Goal: Task Accomplishment & Management: Complete application form

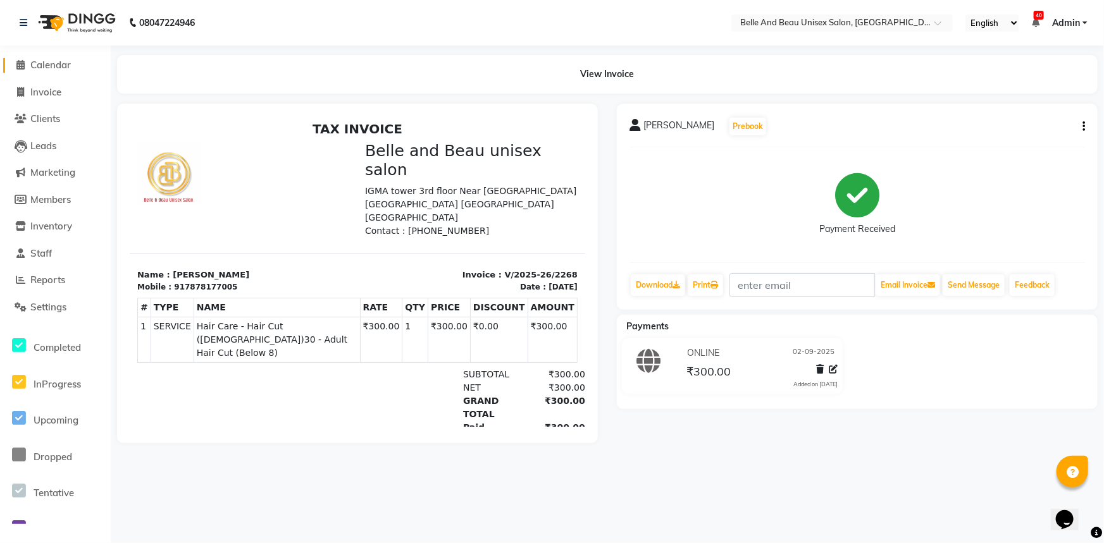
click at [42, 58] on link "Calendar" at bounding box center [55, 65] width 104 height 15
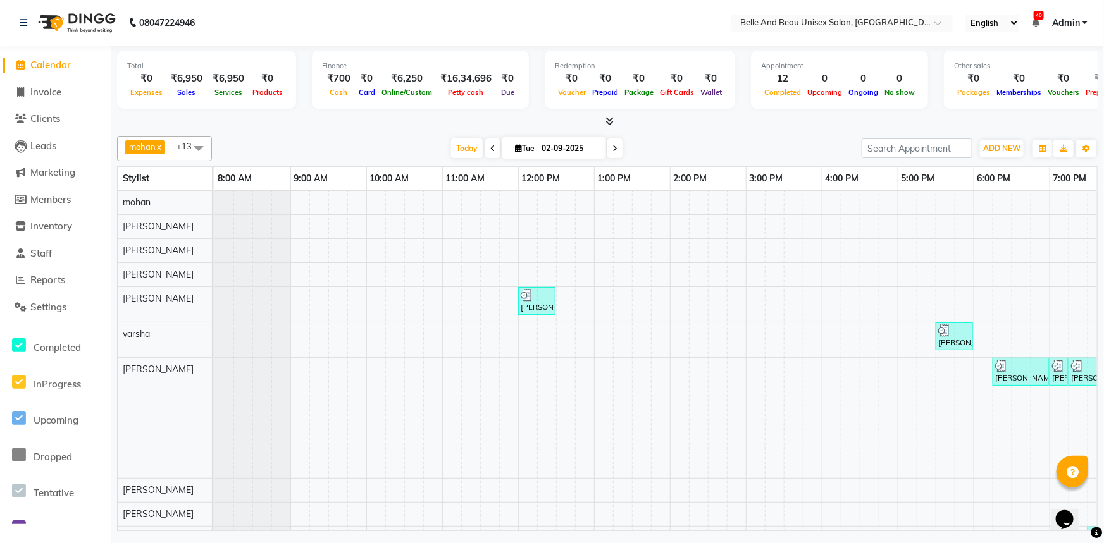
click at [38, 58] on link "Calendar" at bounding box center [55, 65] width 104 height 15
click at [57, 57] on li "Calendar" at bounding box center [55, 65] width 111 height 27
click at [49, 64] on span "Calendar" at bounding box center [50, 65] width 40 height 12
click at [24, 61] on icon at bounding box center [21, 64] width 8 height 9
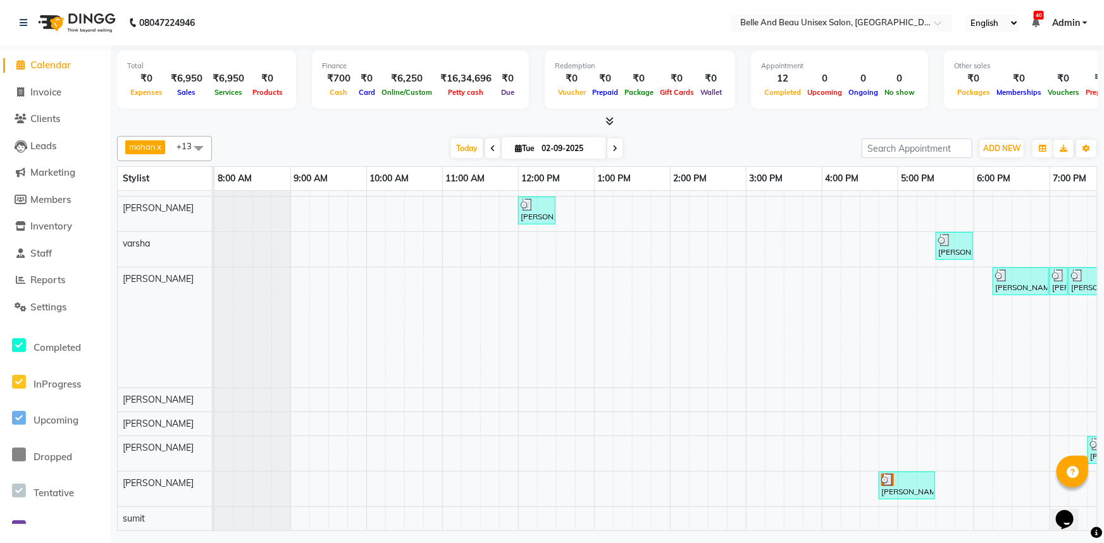
scroll to position [98, 0]
click at [1000, 486] on div "[PERSON_NAME], TK01, 12:00 PM-12:30 PM, Hair Care - Hair Cut ([DEMOGRAPHIC_DATA…" at bounding box center [707, 316] width 987 height 430
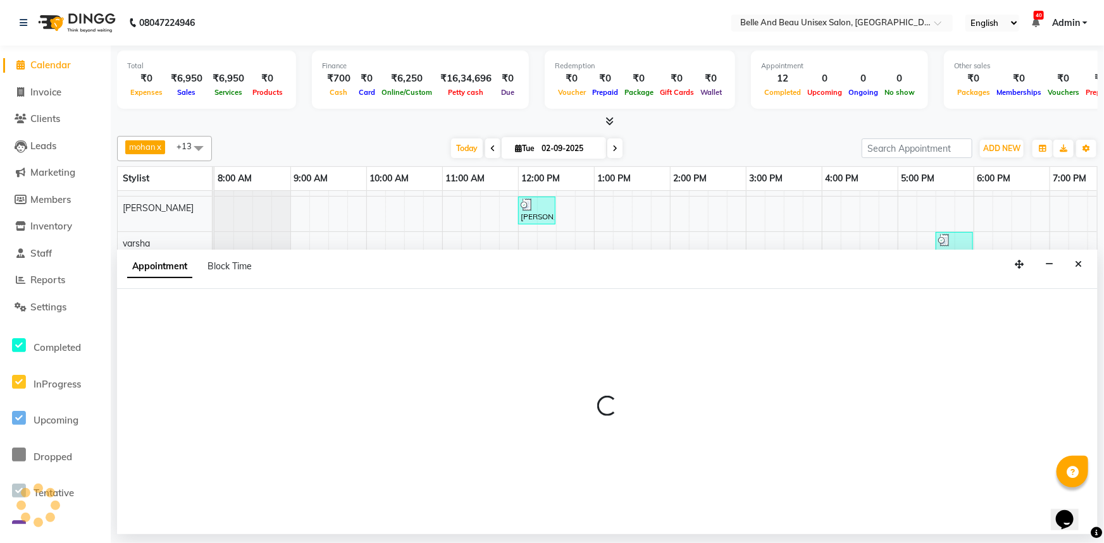
select select "89706"
select select "1095"
select select "tentative"
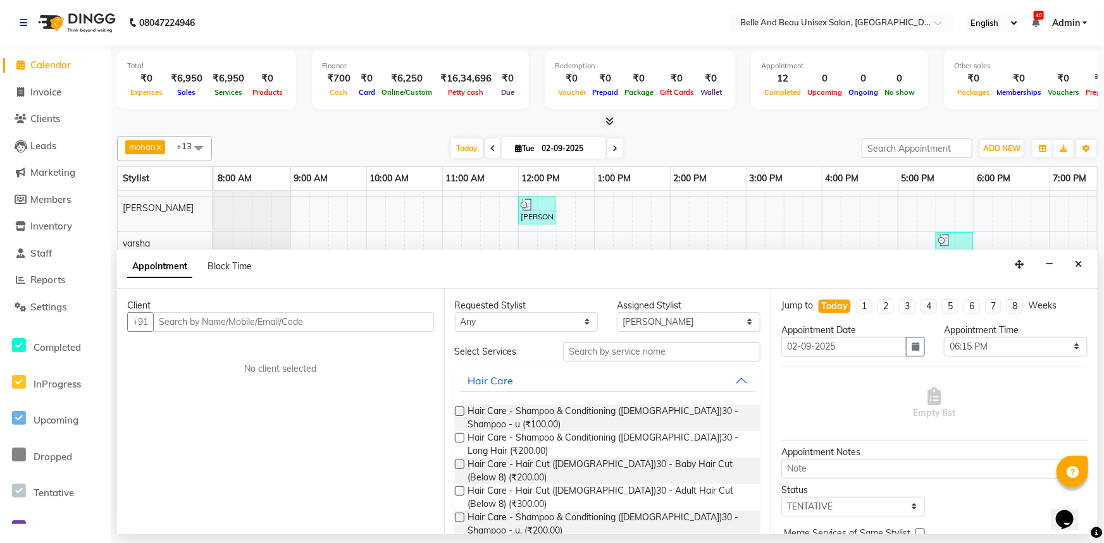
click at [225, 320] on input "text" at bounding box center [293, 323] width 281 height 20
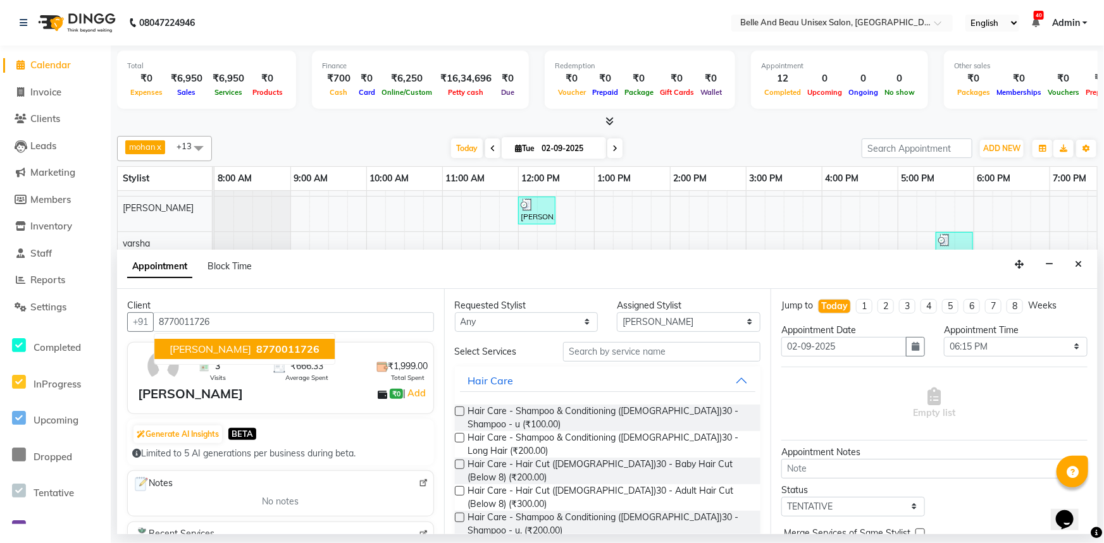
click at [225, 348] on span "[PERSON_NAME]" at bounding box center [211, 349] width 82 height 13
type input "8770011726"
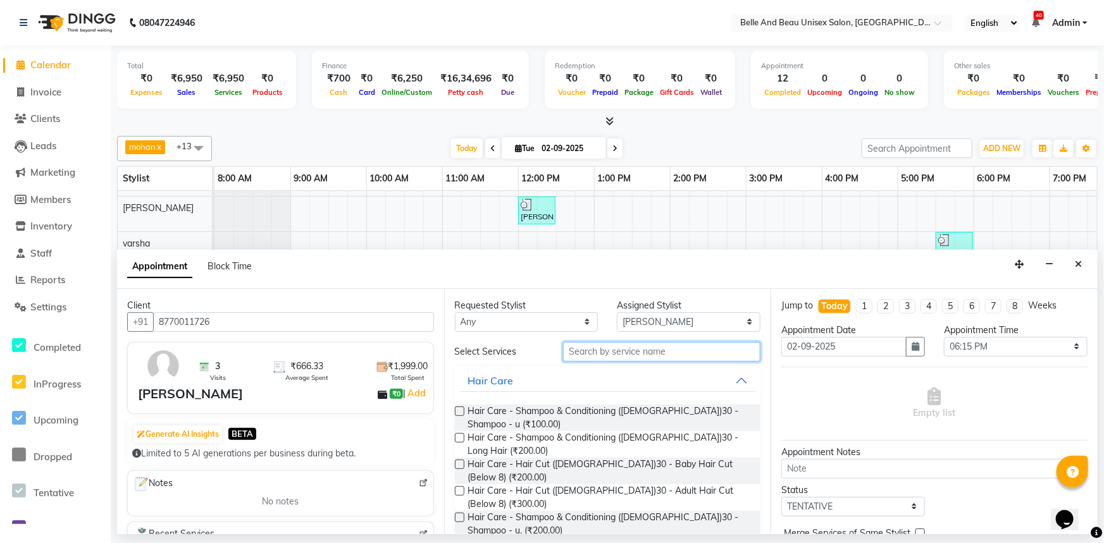
click at [604, 350] on input "text" at bounding box center [661, 352] width 197 height 20
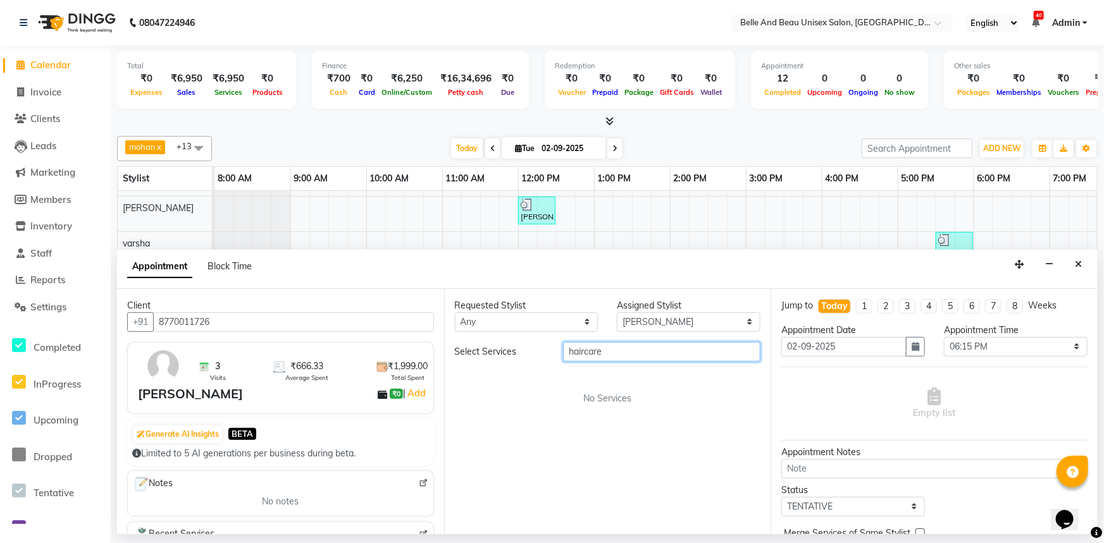
click at [583, 349] on input "haircare" at bounding box center [661, 352] width 197 height 20
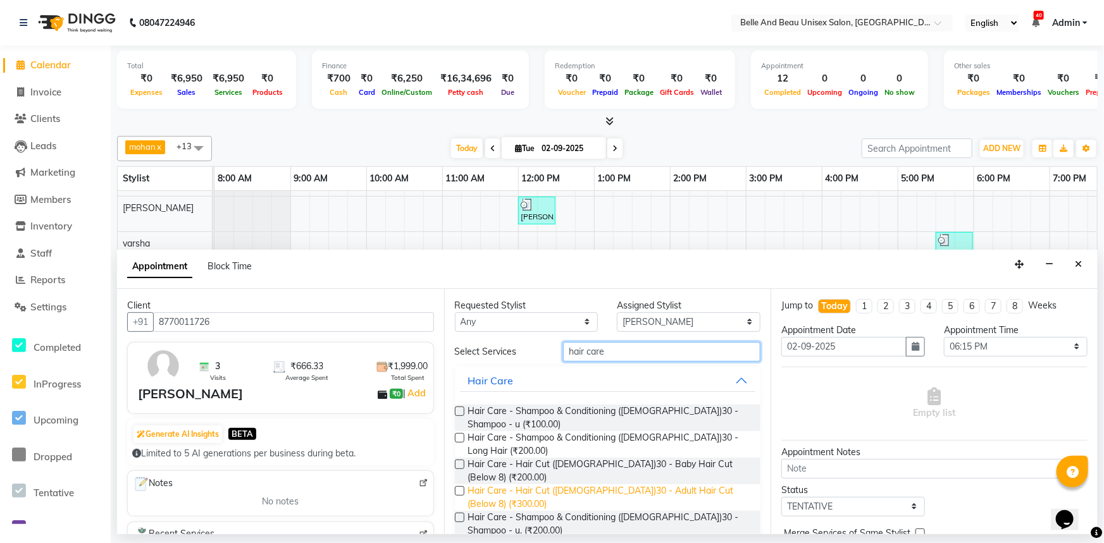
type input "hair care"
click at [593, 485] on span "Hair Care - Hair Cut ([DEMOGRAPHIC_DATA])30 - Adult Hair Cut (Below 8) (₹300.00)" at bounding box center [609, 498] width 283 height 27
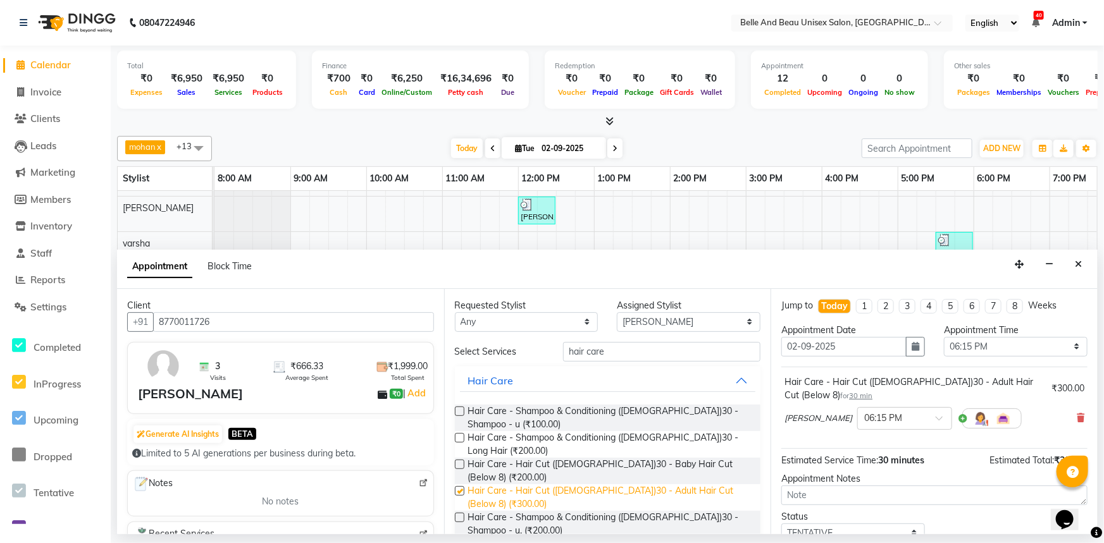
checkbox input "false"
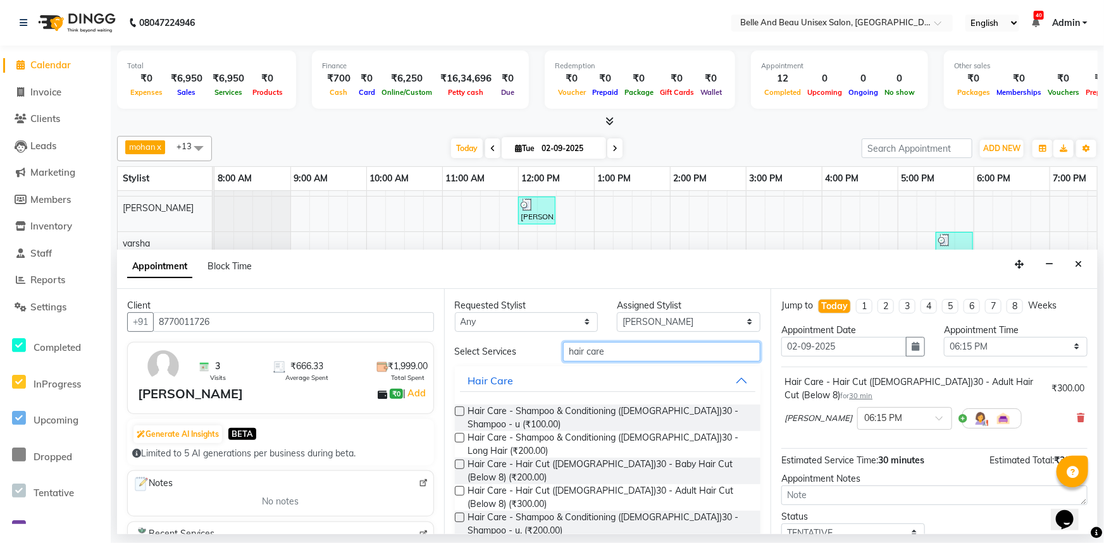
click at [604, 349] on input "hair care" at bounding box center [661, 352] width 197 height 20
type input "h"
drag, startPoint x: 604, startPoint y: 349, endPoint x: 566, endPoint y: 515, distance: 170.0
drag, startPoint x: 566, startPoint y: 515, endPoint x: 530, endPoint y: 340, distance: 178.3
click at [530, 340] on div "Requested Stylist Any [PERSON_NAME] [PERSON_NAME] [PERSON_NAME] [PERSON_NAME] […" at bounding box center [607, 411] width 327 height 245
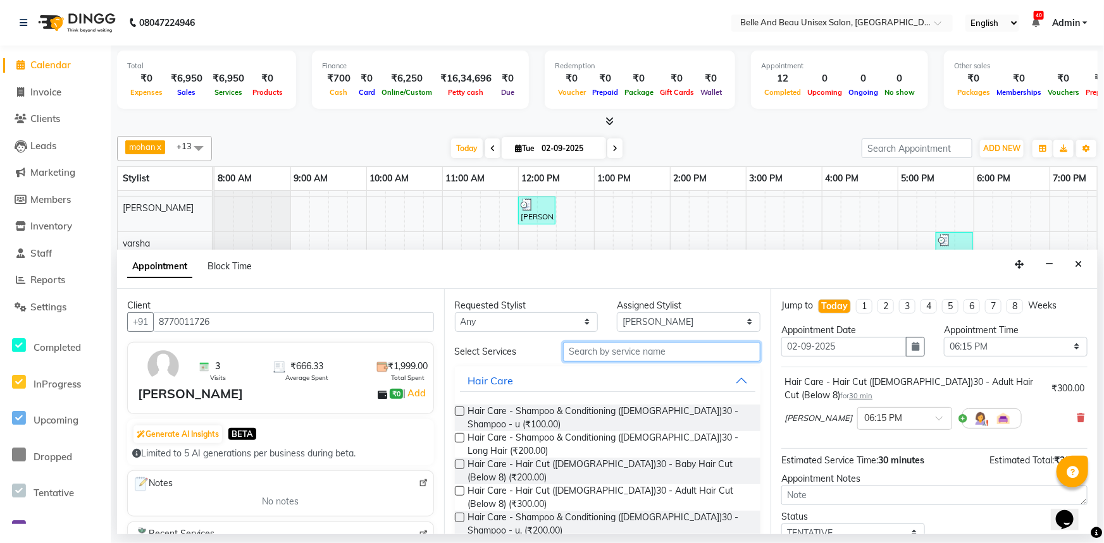
click at [588, 350] on input "text" at bounding box center [661, 352] width 197 height 20
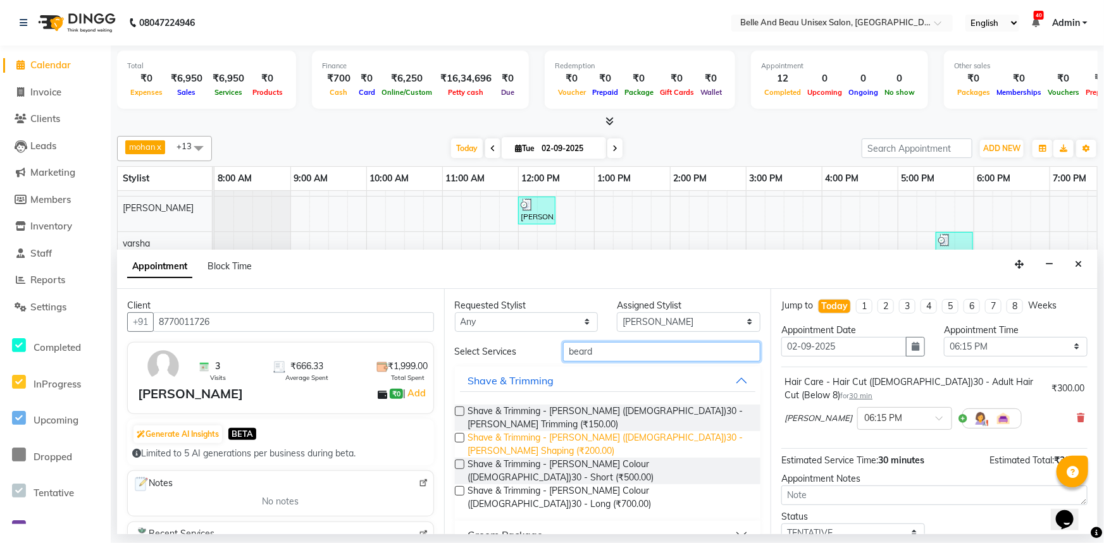
type input "beard"
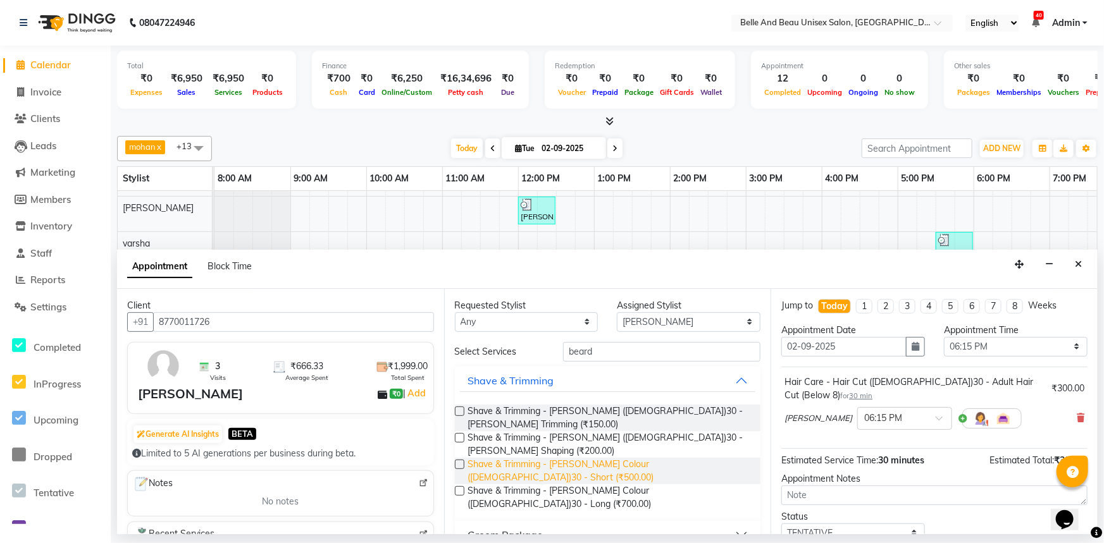
drag, startPoint x: 592, startPoint y: 426, endPoint x: 567, endPoint y: 447, distance: 32.4
click at [588, 431] on span "Shave & Trimming - [PERSON_NAME] ([DEMOGRAPHIC_DATA])30 - [PERSON_NAME] Shaping…" at bounding box center [609, 444] width 283 height 27
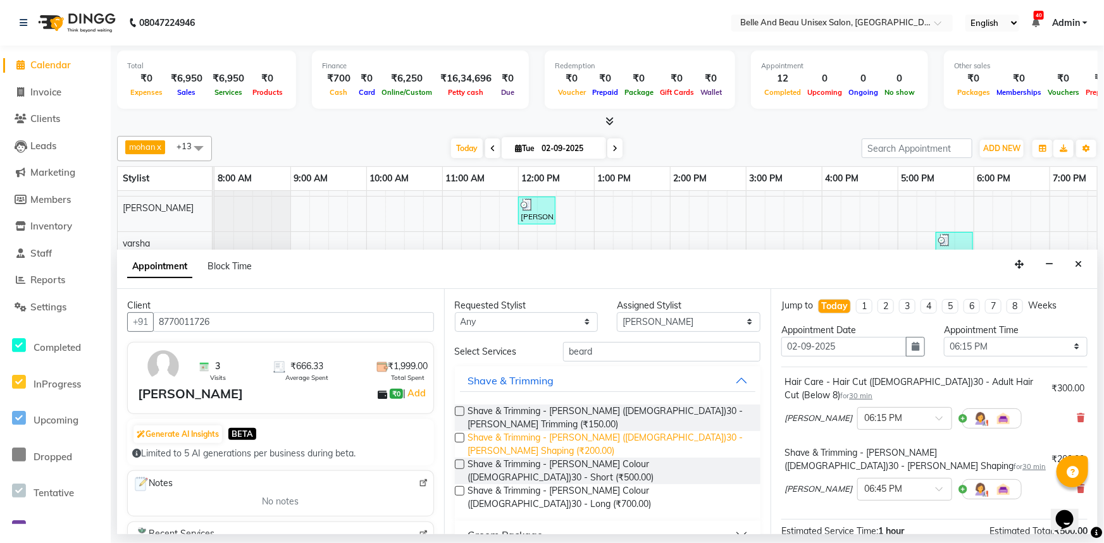
click at [550, 431] on span "Shave & Trimming - [PERSON_NAME] ([DEMOGRAPHIC_DATA])30 - [PERSON_NAME] Shaping…" at bounding box center [609, 444] width 283 height 27
checkbox input "false"
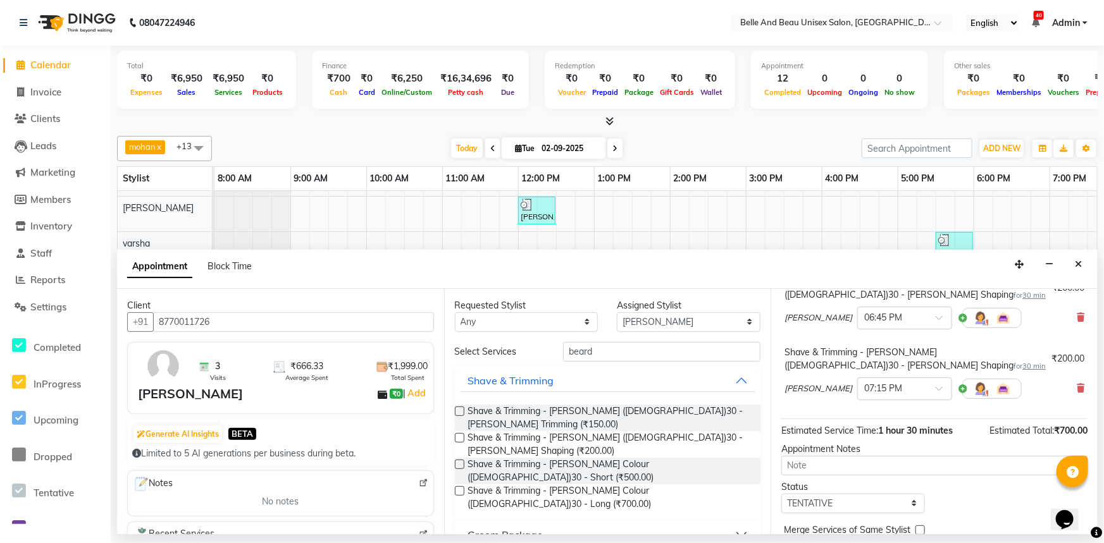
scroll to position [203, 0]
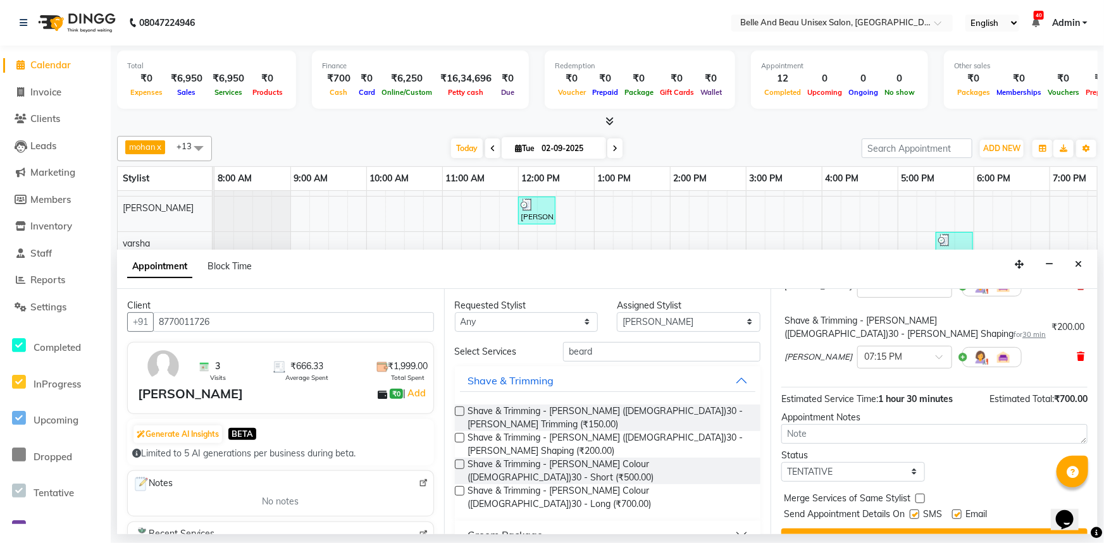
click at [1077, 350] on span at bounding box center [1081, 356] width 8 height 13
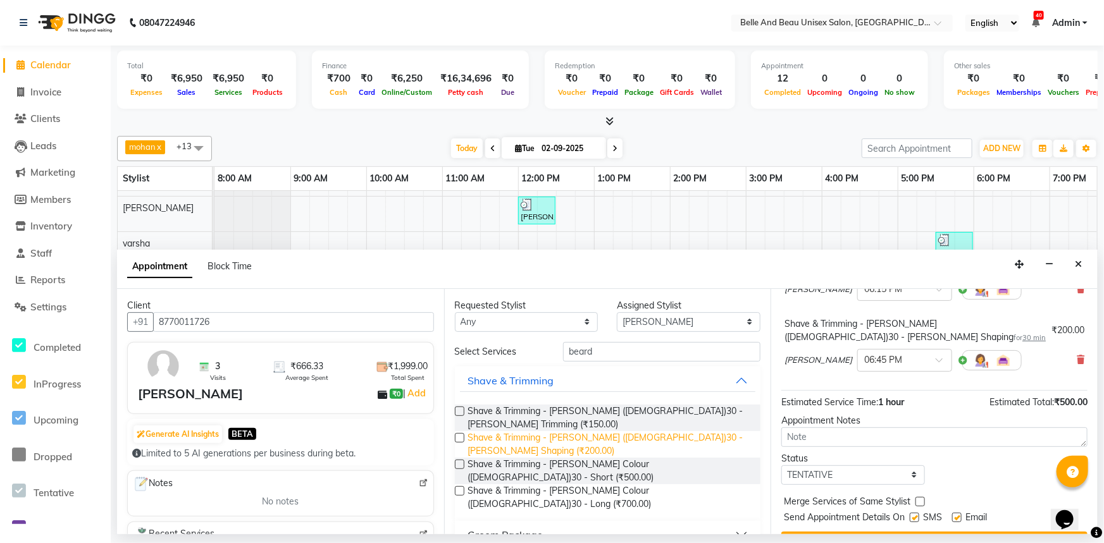
scroll to position [146, 0]
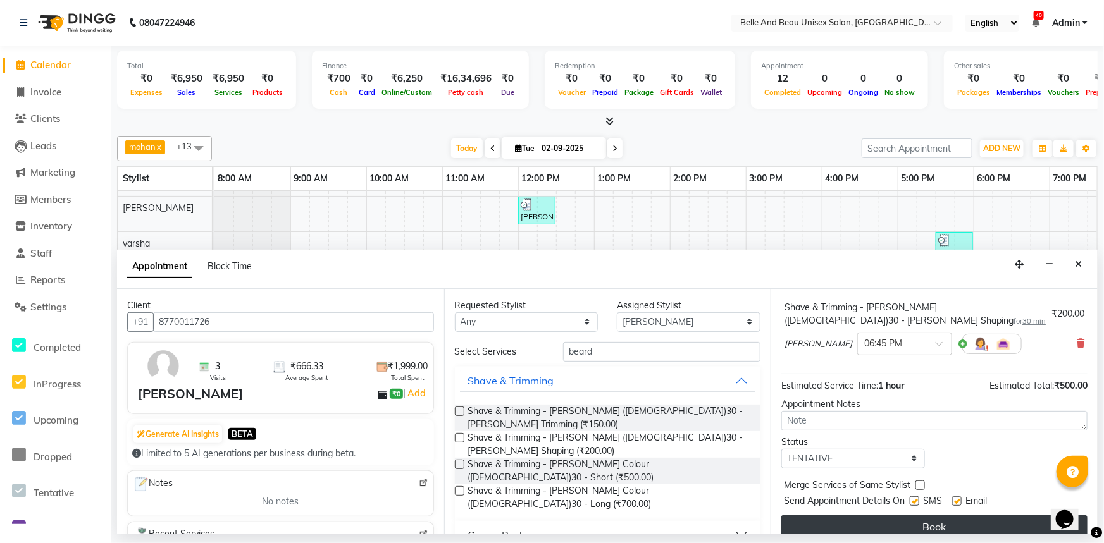
click at [807, 516] on button "Book" at bounding box center [934, 527] width 306 height 23
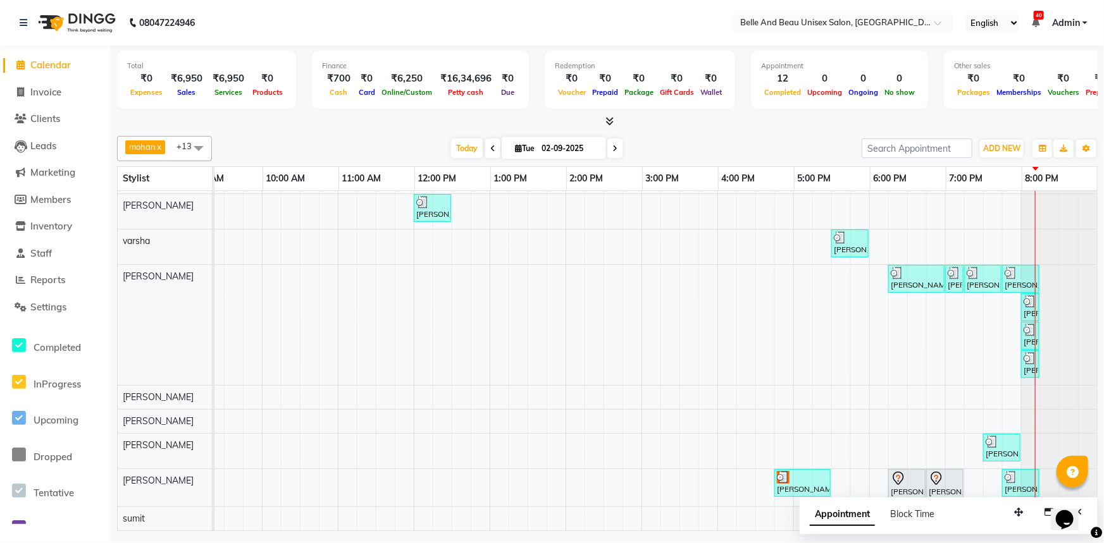
scroll to position [98, 113]
click at [1047, 423] on div at bounding box center [1059, 421] width 76 height 23
click at [1051, 414] on div at bounding box center [1059, 421] width 76 height 23
click at [1051, 445] on div at bounding box center [1059, 451] width 76 height 35
click at [932, 515] on span "Block Time" at bounding box center [912, 514] width 44 height 11
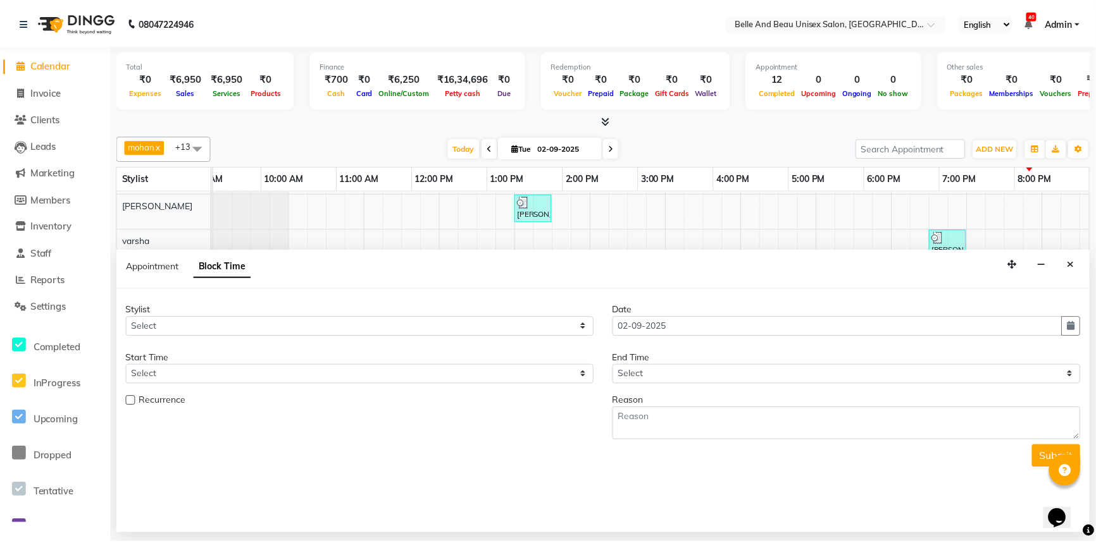
scroll to position [98, 104]
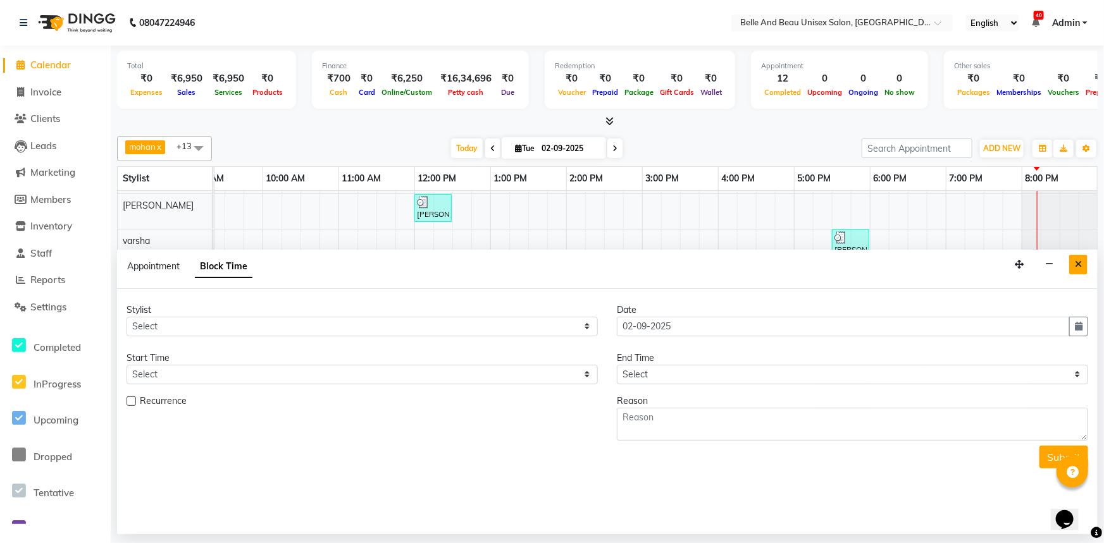
click at [1074, 266] on button "Close" at bounding box center [1078, 265] width 18 height 20
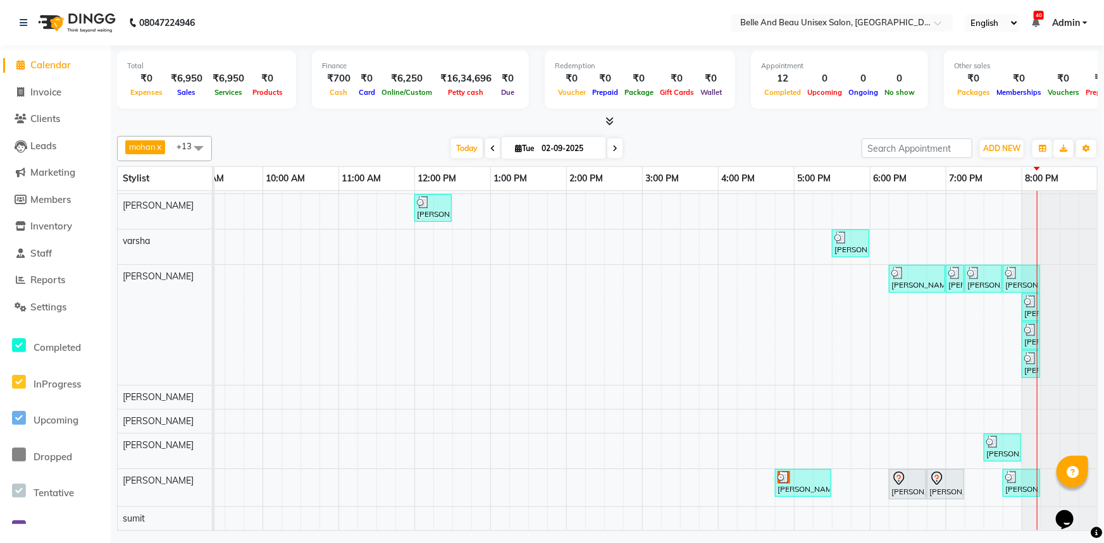
click at [1025, 507] on div at bounding box center [1060, 518] width 76 height 23
click at [1001, 511] on div "[PERSON_NAME], TK01, 12:00 PM-12:30 PM, Hair Care - Hair Cut ([DEMOGRAPHIC_DATA…" at bounding box center [604, 314] width 987 height 433
select select "90551"
select select "1170"
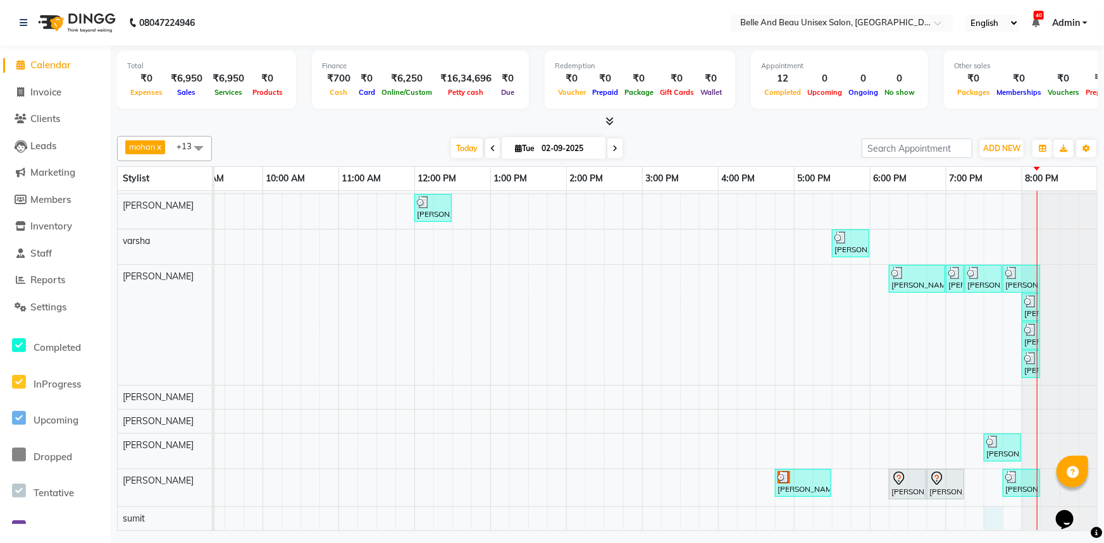
select select "tentative"
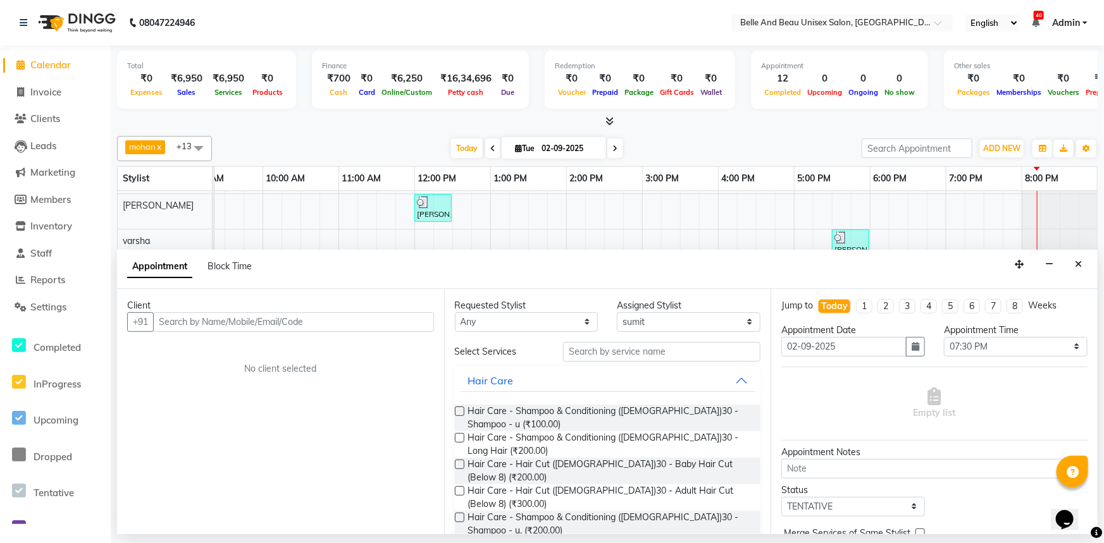
click at [252, 316] on input "text" at bounding box center [293, 323] width 281 height 20
click at [1076, 269] on button "Close" at bounding box center [1078, 265] width 18 height 20
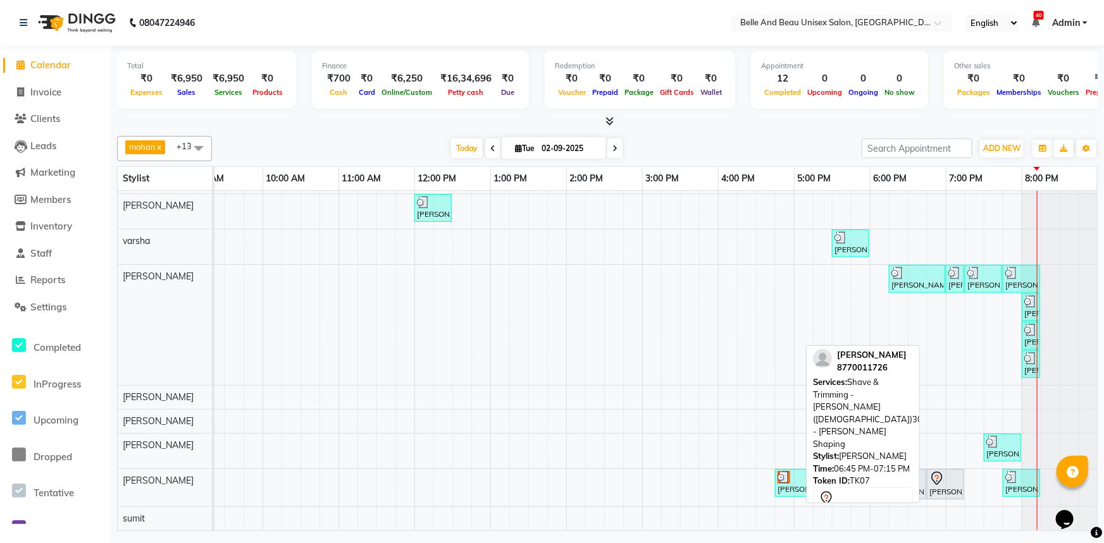
click at [936, 481] on div "[PERSON_NAME], TK07, 06:45 PM-07:15 PM, Shave & Trimming - [PERSON_NAME] ([DEMO…" at bounding box center [945, 484] width 35 height 27
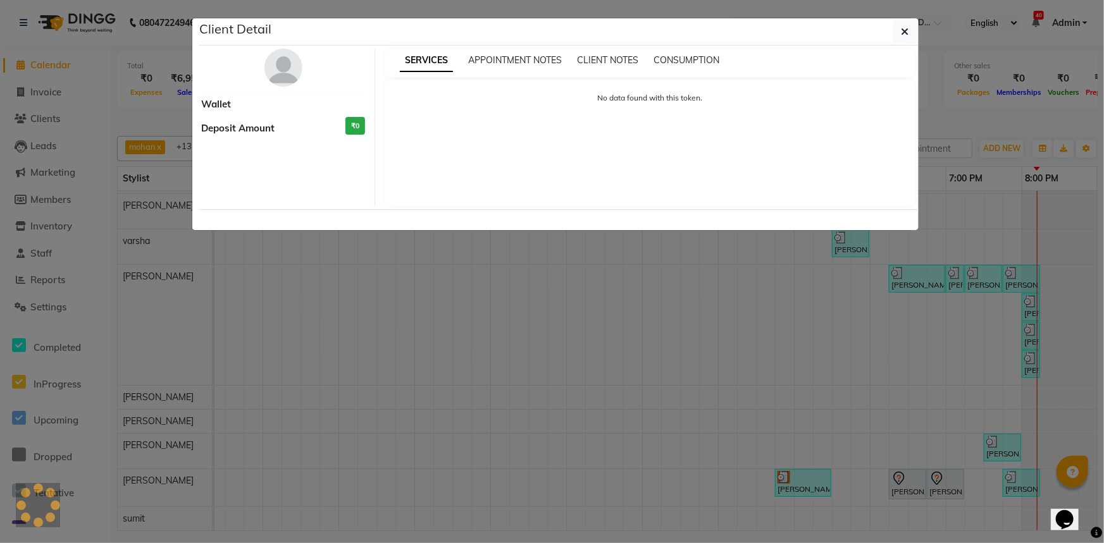
select select "7"
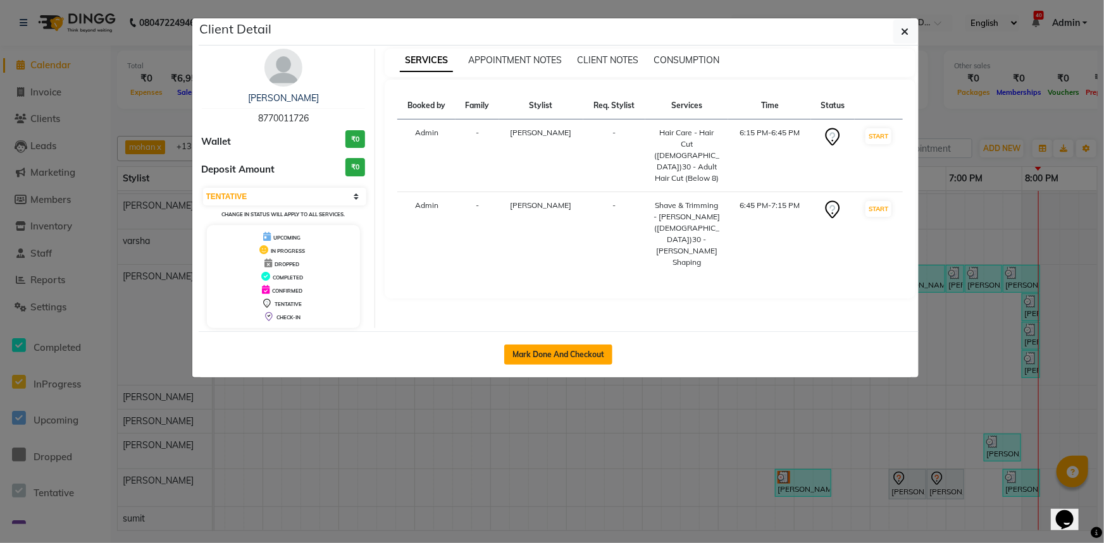
click at [564, 358] on button "Mark Done And Checkout" at bounding box center [558, 355] width 108 height 20
select select "service"
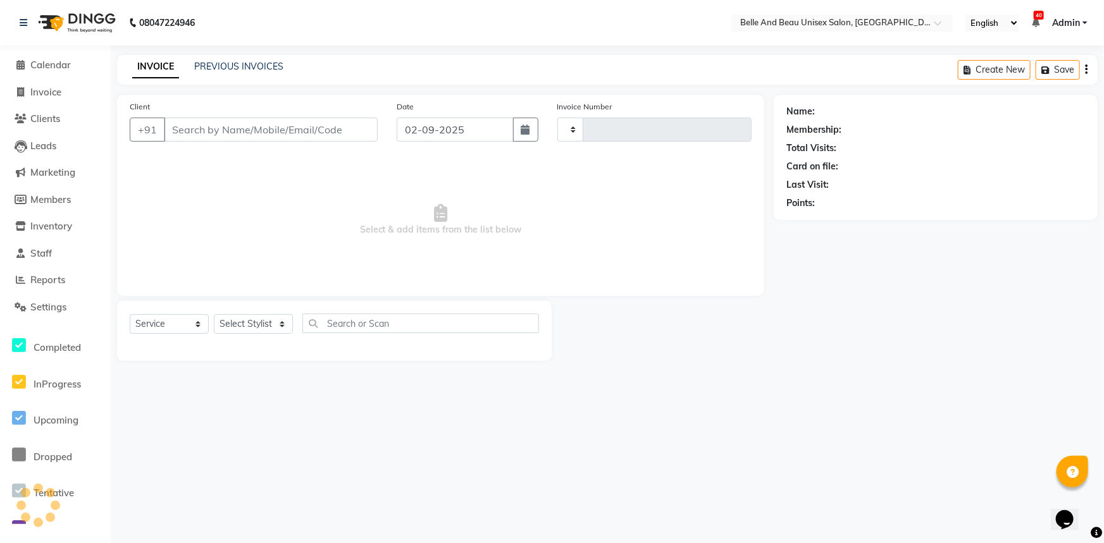
type input "2269"
select select "7066"
type input "8770011726"
select select "60511"
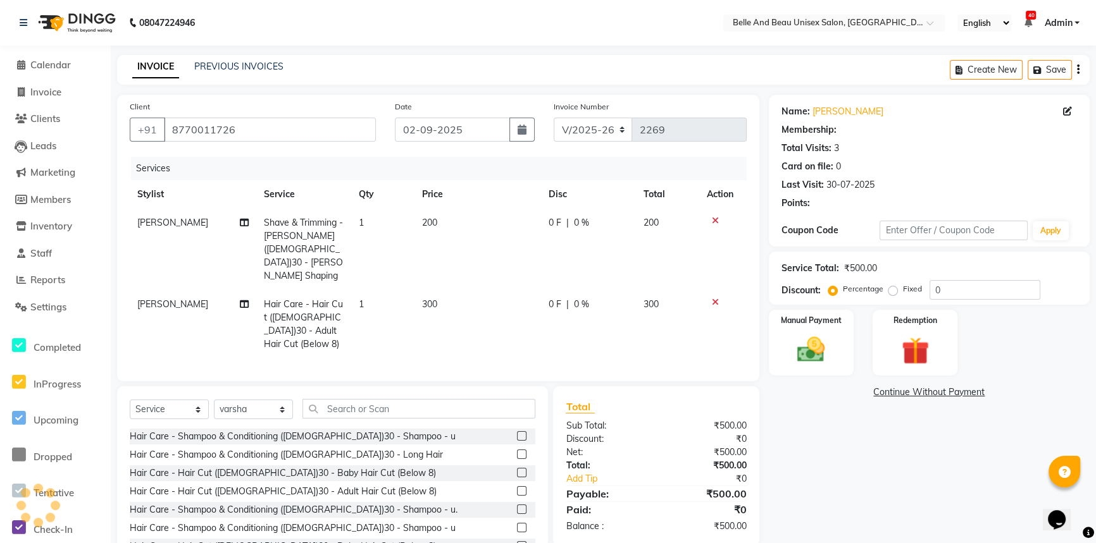
select select "1: Object"
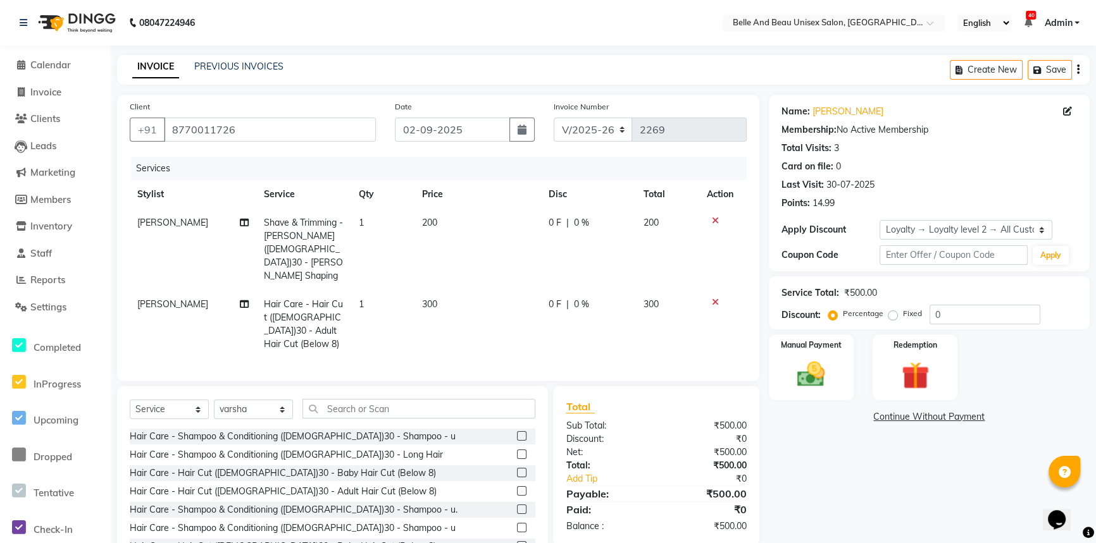
drag, startPoint x: 167, startPoint y: 224, endPoint x: 208, endPoint y: 226, distance: 41.2
click at [208, 226] on td "[PERSON_NAME]" at bounding box center [193, 250] width 127 height 82
select select "89706"
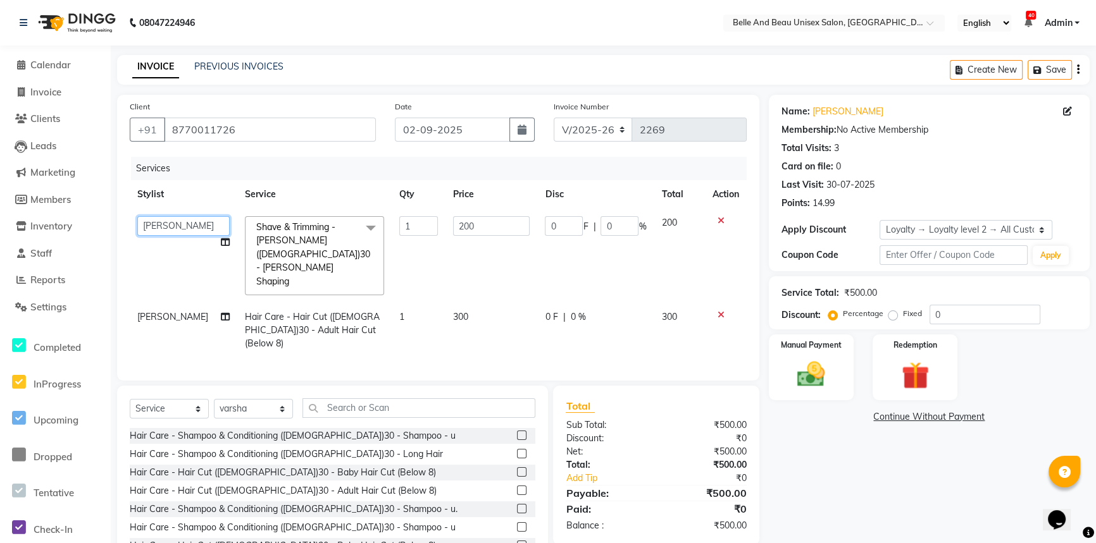
click at [164, 219] on select "[PERSON_NAME] [PERSON_NAME] [PERSON_NAME] [PERSON_NAME] [PERSON_NAME] [PERSON_N…" at bounding box center [183, 226] width 92 height 20
select select "65137"
click at [174, 228] on select "[PERSON_NAME] [PERSON_NAME] [PERSON_NAME] [PERSON_NAME] [PERSON_NAME] [PERSON_N…" at bounding box center [183, 226] width 92 height 20
select select "59227"
click at [167, 311] on span "[PERSON_NAME]" at bounding box center [172, 316] width 71 height 11
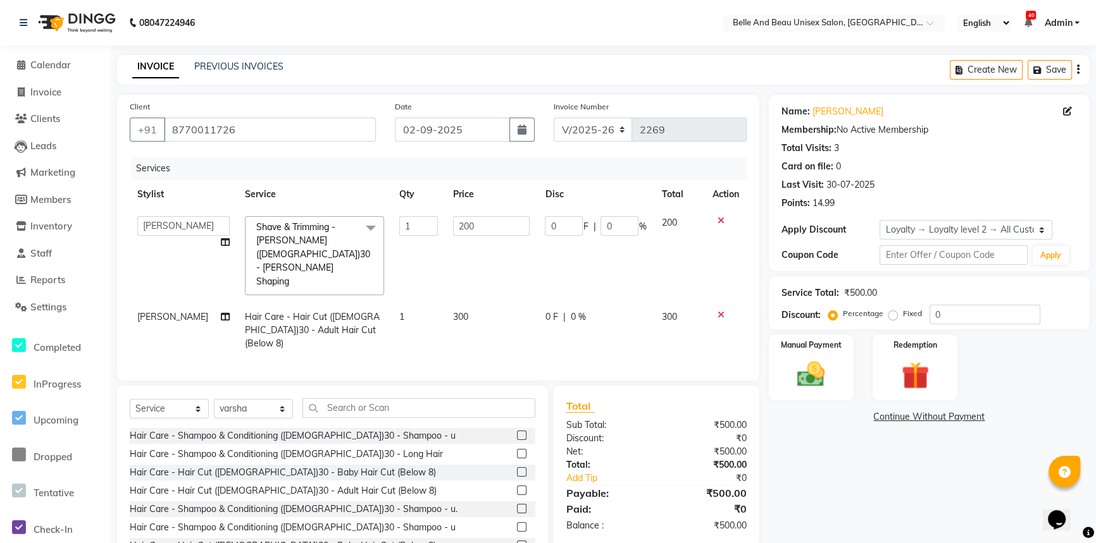
select select "89706"
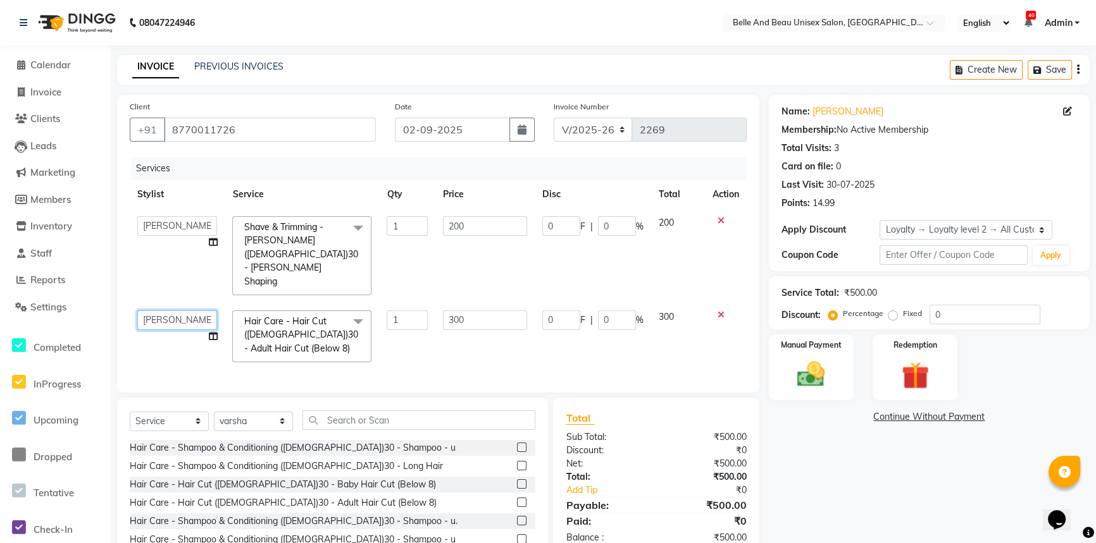
click at [168, 311] on select "[PERSON_NAME] [PERSON_NAME] [PERSON_NAME] [PERSON_NAME] [PERSON_NAME] [PERSON_N…" at bounding box center [177, 321] width 80 height 20
select select "59227"
click at [586, 221] on div "0 F | 0 %" at bounding box center [592, 226] width 101 height 20
click at [598, 273] on td "0 F | 0 %" at bounding box center [593, 256] width 116 height 94
